Goal: Transaction & Acquisition: Purchase product/service

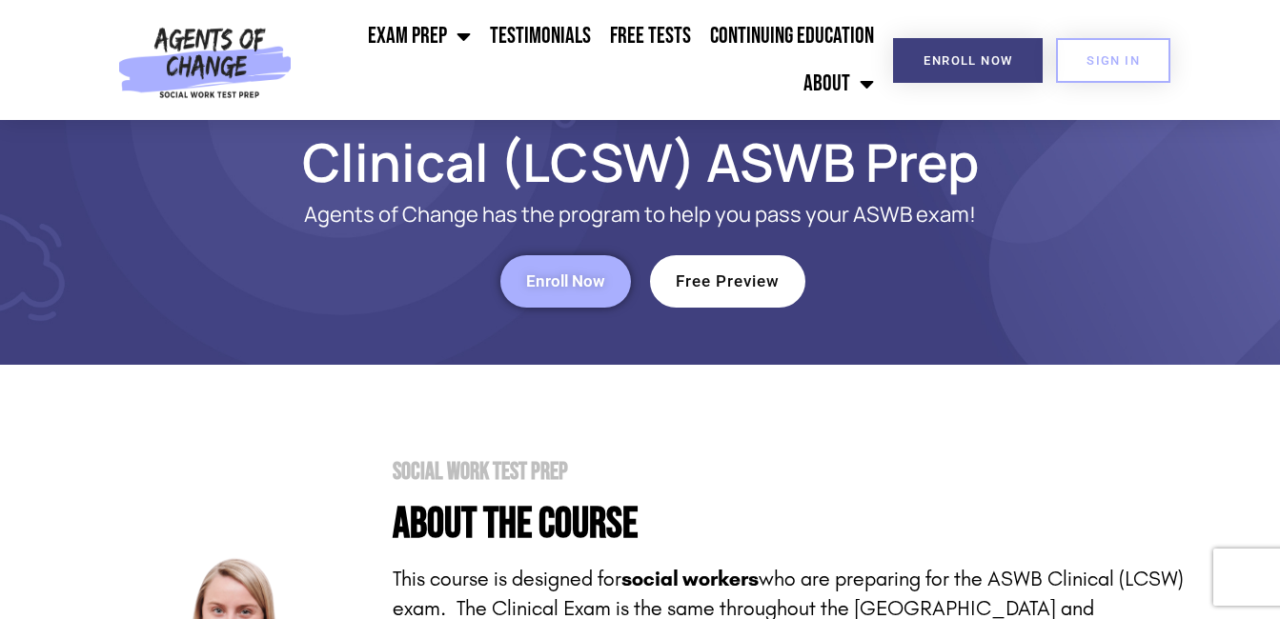
scroll to position [51, 0]
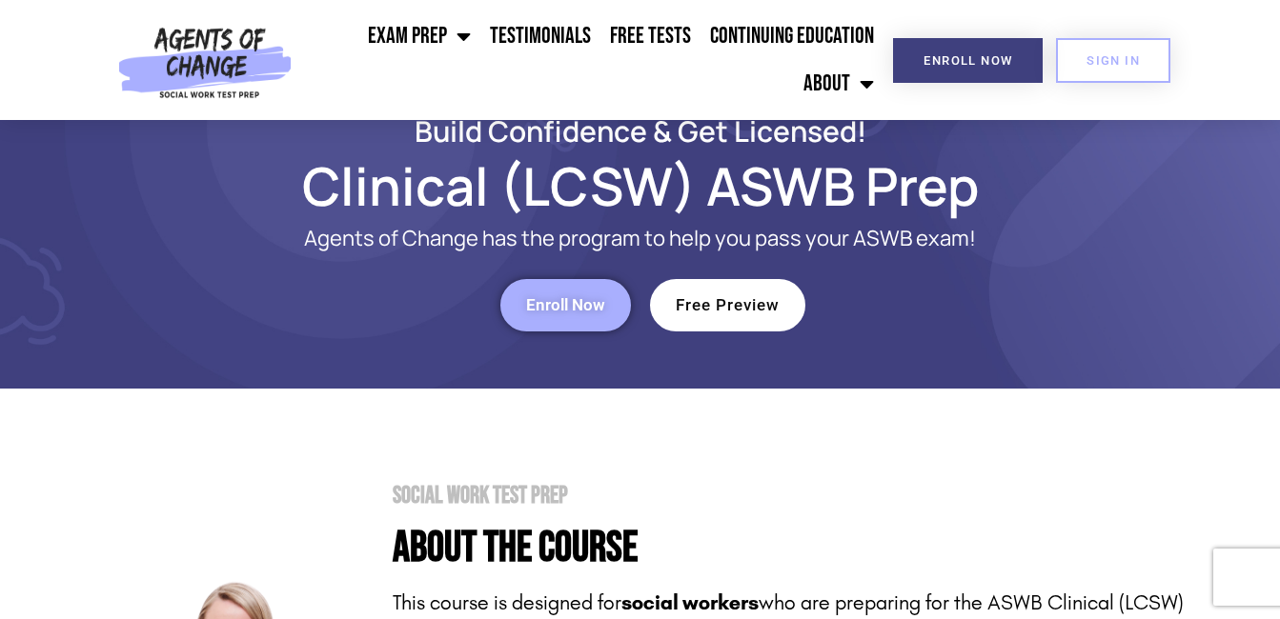
click at [533, 317] on link "Enroll Now" at bounding box center [565, 305] width 131 height 52
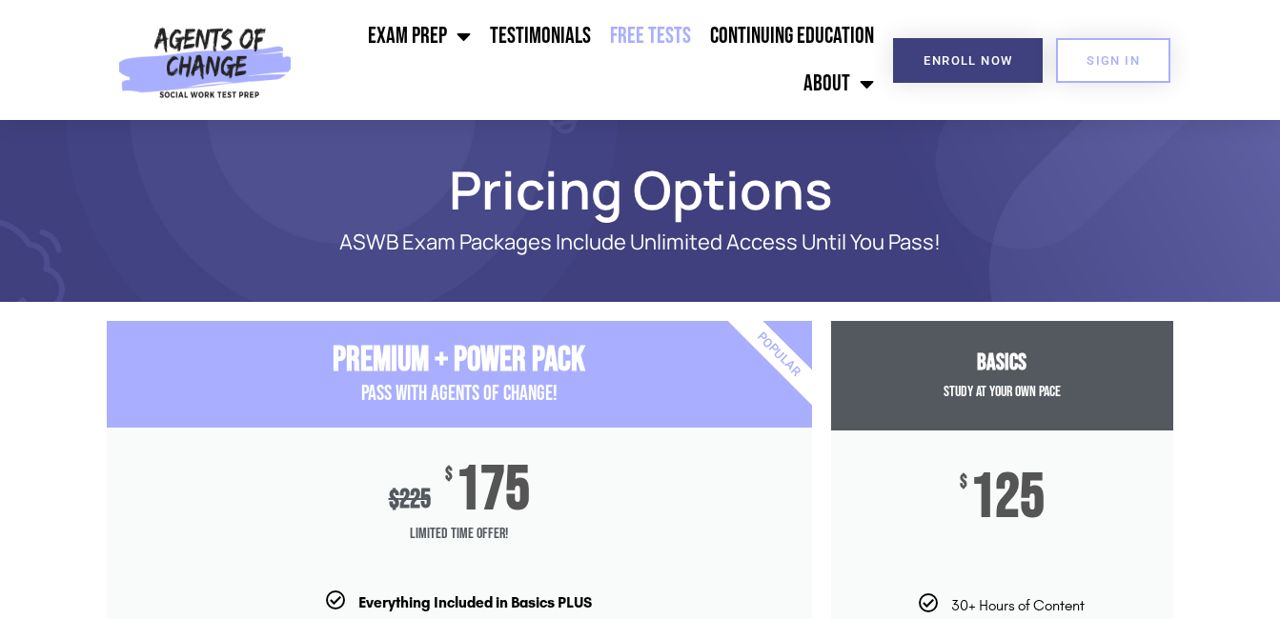
click at [656, 31] on link "Free Tests" at bounding box center [650, 36] width 100 height 48
